Goal: Complete application form

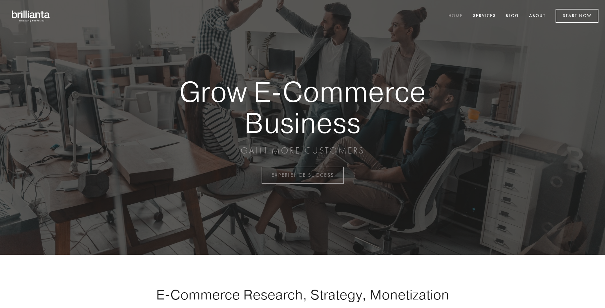
scroll to position [1717, 0]
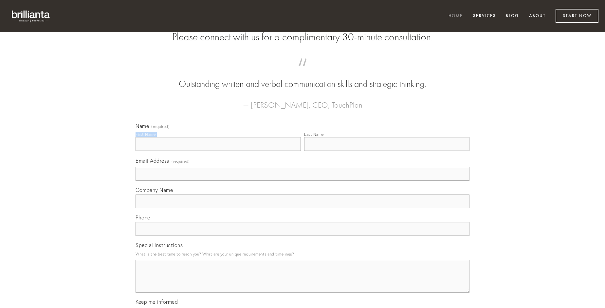
type input "[PERSON_NAME]"
click at [387, 151] on input "Last Name" at bounding box center [386, 144] width 165 height 14
type input "[PERSON_NAME]"
click at [303, 180] on input "Email Address (required)" at bounding box center [303, 174] width 334 height 14
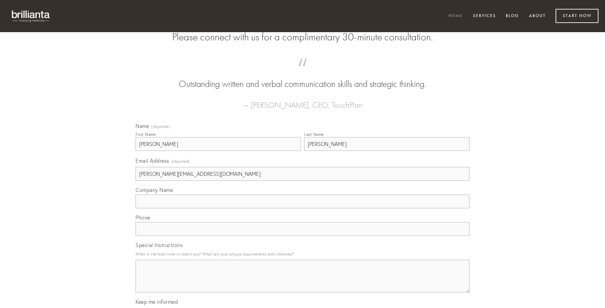
type input "[PERSON_NAME][EMAIL_ADDRESS][DOMAIN_NAME]"
click at [303, 208] on input "Company Name" at bounding box center [303, 201] width 334 height 14
type input "tondeo"
click at [303, 236] on input "text" at bounding box center [303, 229] width 334 height 14
click at [303, 282] on textarea "Special Instructions" at bounding box center [303, 275] width 334 height 33
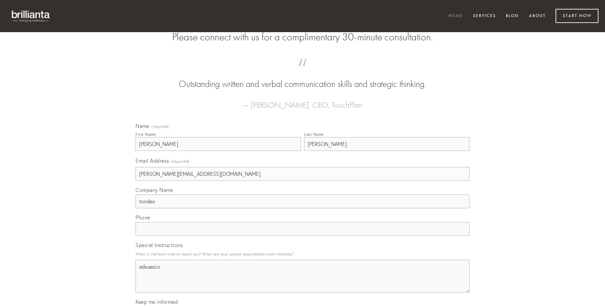
type textarea "adsuesco"
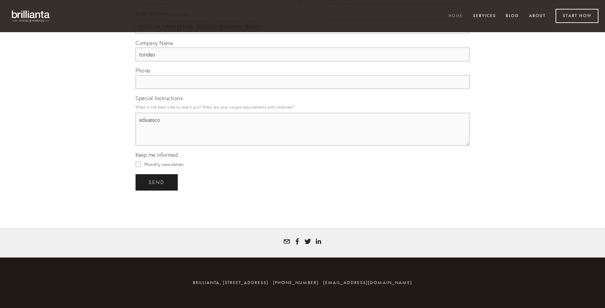
click at [157, 182] on span "send" at bounding box center [157, 182] width 16 height 6
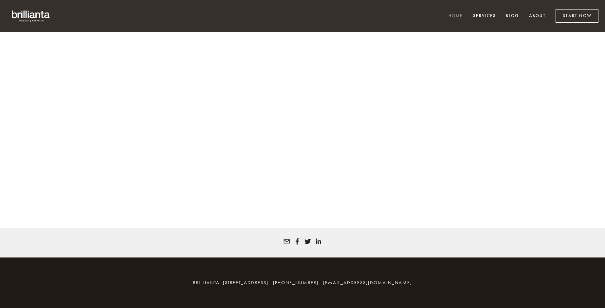
scroll to position [1708, 0]
